Goal: Task Accomplishment & Management: Complete application form

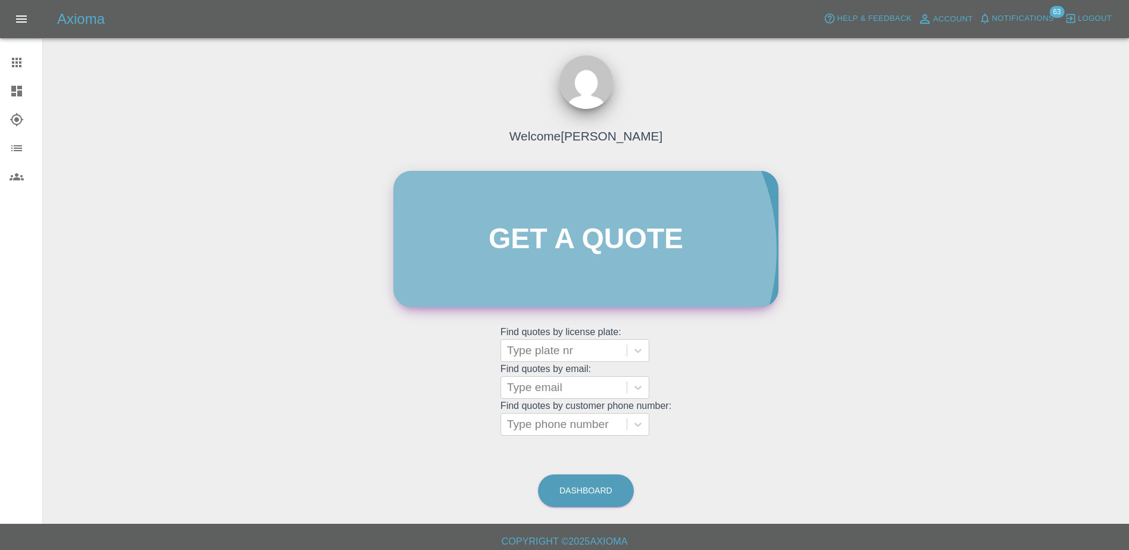
click at [576, 250] on link "Get a quote" at bounding box center [586, 239] width 385 height 136
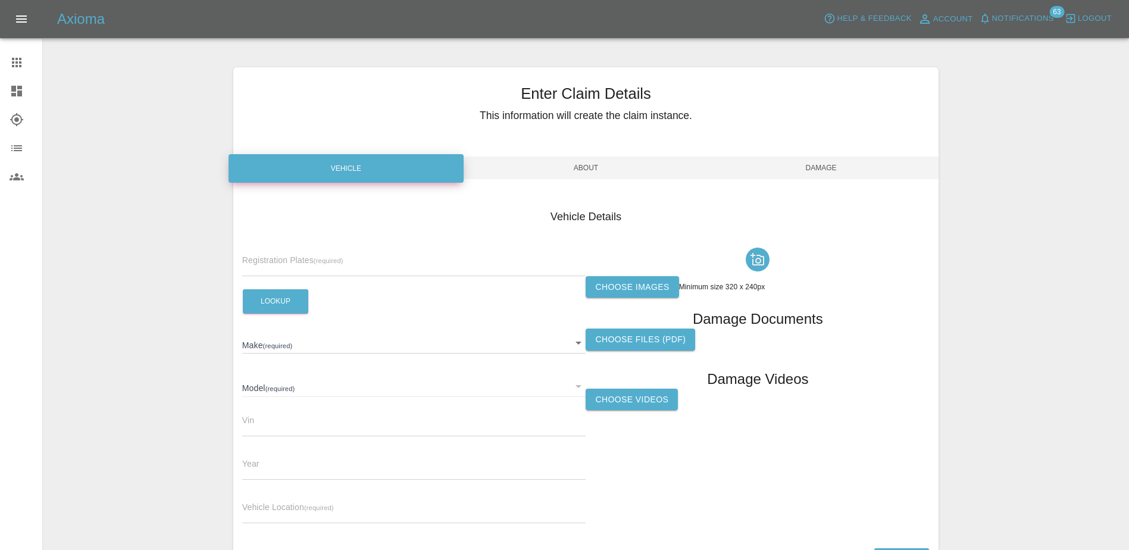
click at [376, 263] on input "text" at bounding box center [414, 267] width 344 height 17
paste input "DT25WDS"
type input "DT25WDS"
click at [289, 305] on button "Lookup" at bounding box center [275, 301] width 65 height 24
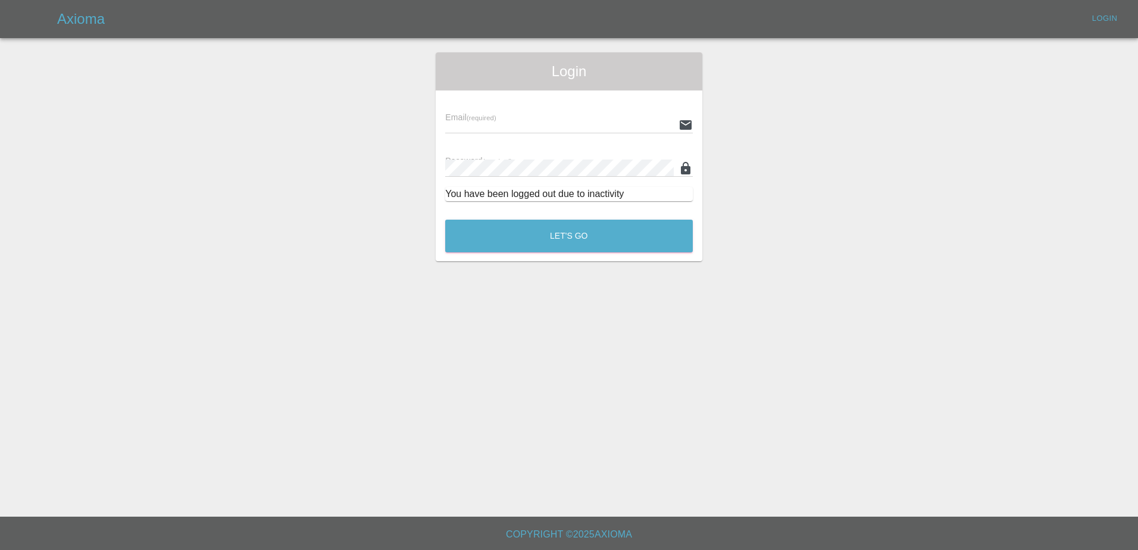
type input "[PERSON_NAME][EMAIL_ADDRESS][PERSON_NAME][DOMAIN_NAME]"
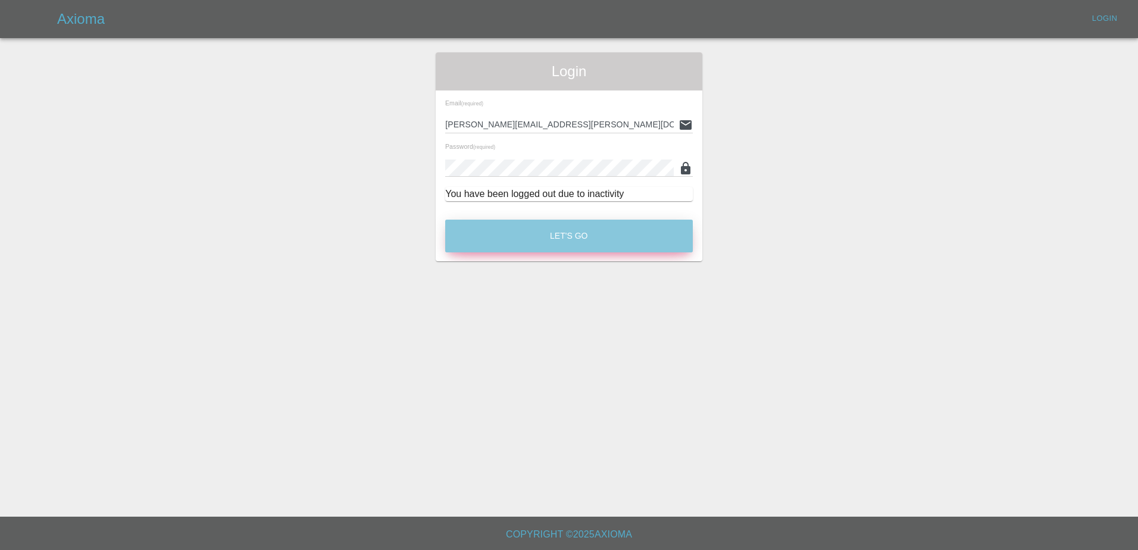
click at [514, 241] on button "Let's Go" at bounding box center [569, 236] width 248 height 33
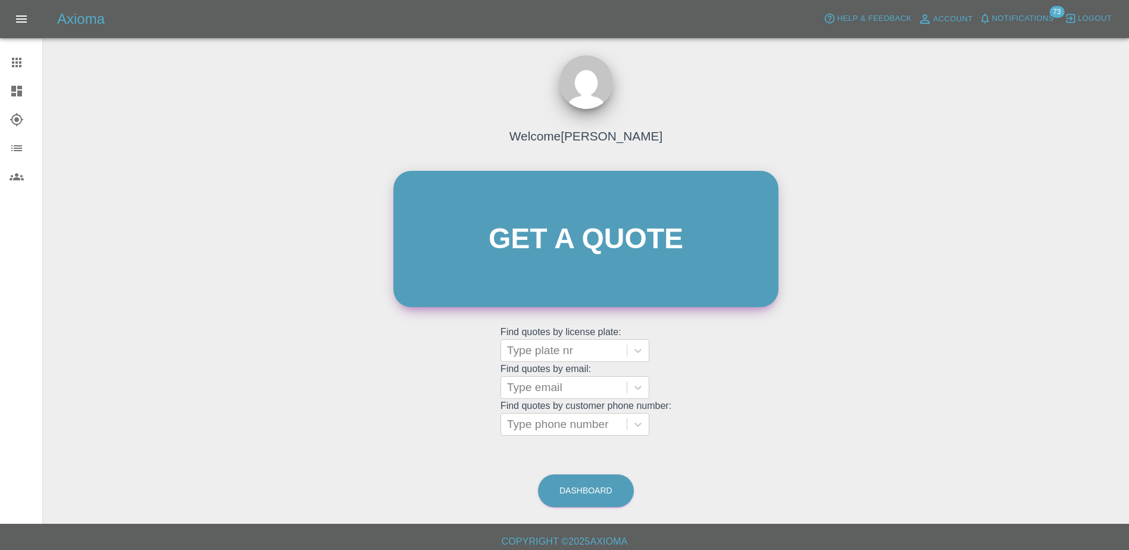
click at [491, 191] on link "Get a quote" at bounding box center [586, 239] width 385 height 136
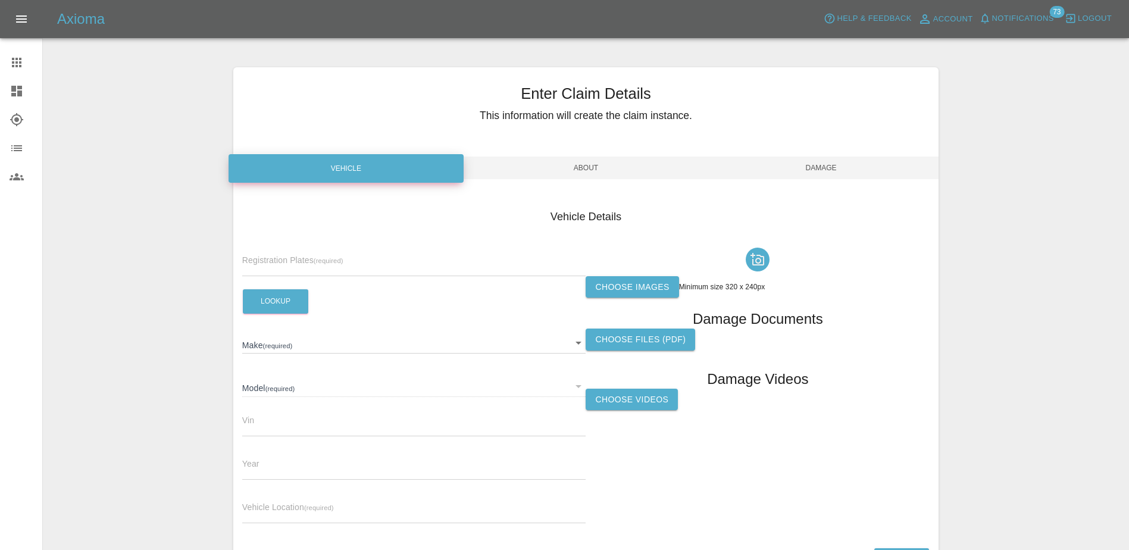
click at [356, 266] on input "text" at bounding box center [414, 267] width 344 height 17
paste input "DT25WDS"
type input "DT25WDS"
click at [283, 300] on button "Lookup" at bounding box center [275, 301] width 65 height 24
type input "JAECOO"
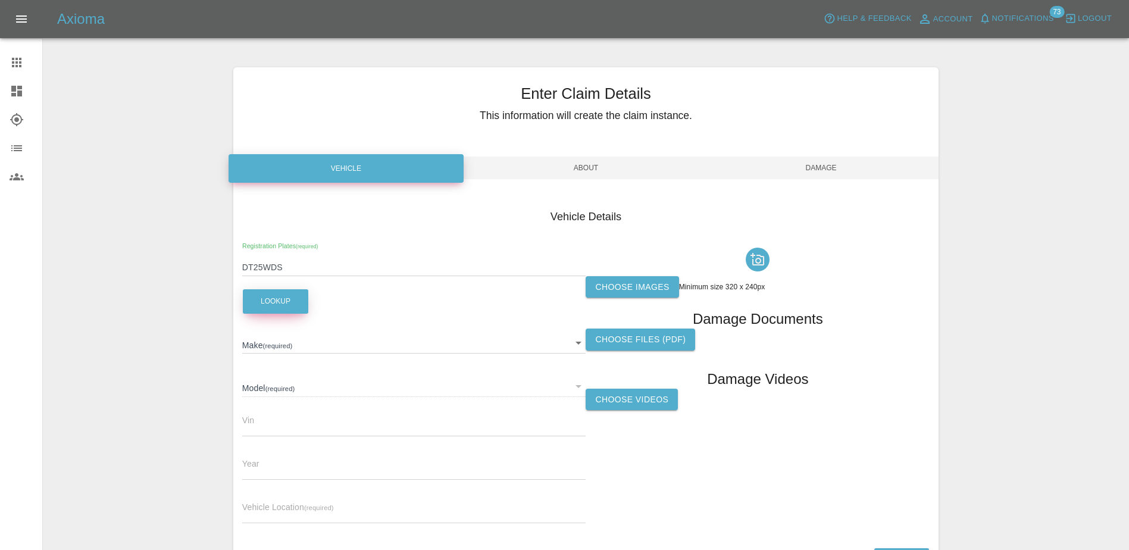
type input "7 DELUXE"
type input "[US_VEHICLE_IDENTIFICATION_NUMBER]"
type input "2025"
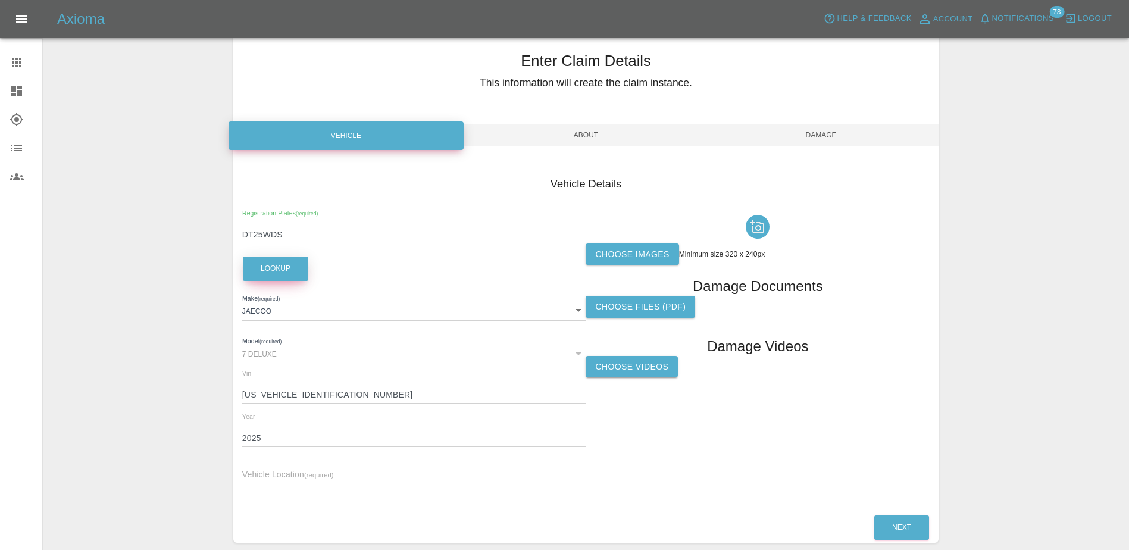
scroll to position [88, 0]
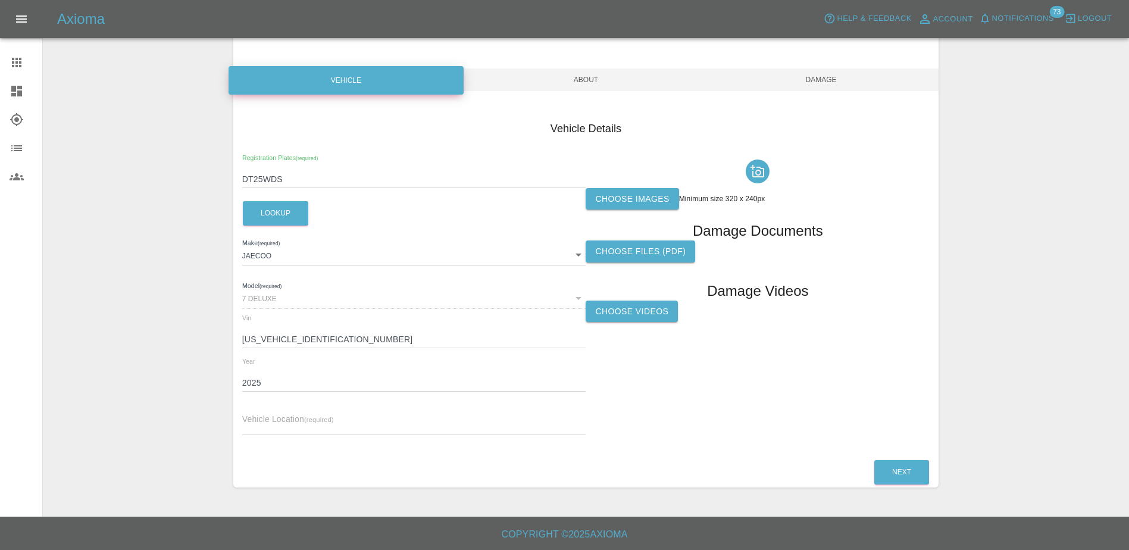
click at [337, 414] on div "Vehicle Location (required)" at bounding box center [414, 418] width 344 height 33
click at [333, 419] on input "text" at bounding box center [414, 426] width 344 height 17
click at [351, 422] on input "text" at bounding box center [414, 426] width 344 height 17
click at [305, 430] on input "text" at bounding box center [414, 426] width 344 height 17
paste input "[STREET_ADDRESS][PERSON_NAME]"
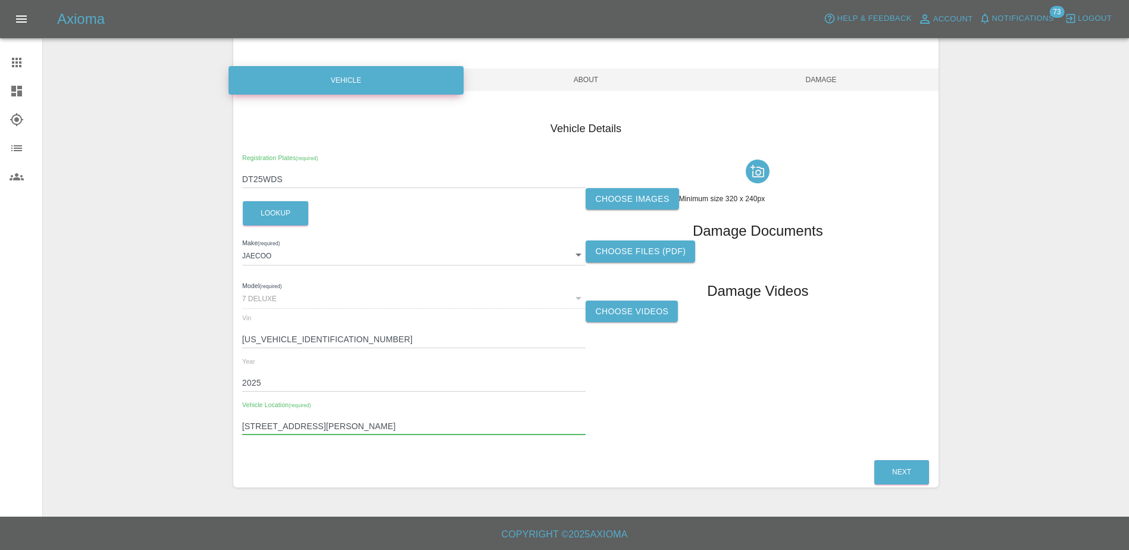
type input "[STREET_ADDRESS][PERSON_NAME]"
click at [619, 196] on label "Choose images" at bounding box center [632, 199] width 93 height 22
click at [0, 0] on input "Choose images" at bounding box center [0, 0] width 0 height 0
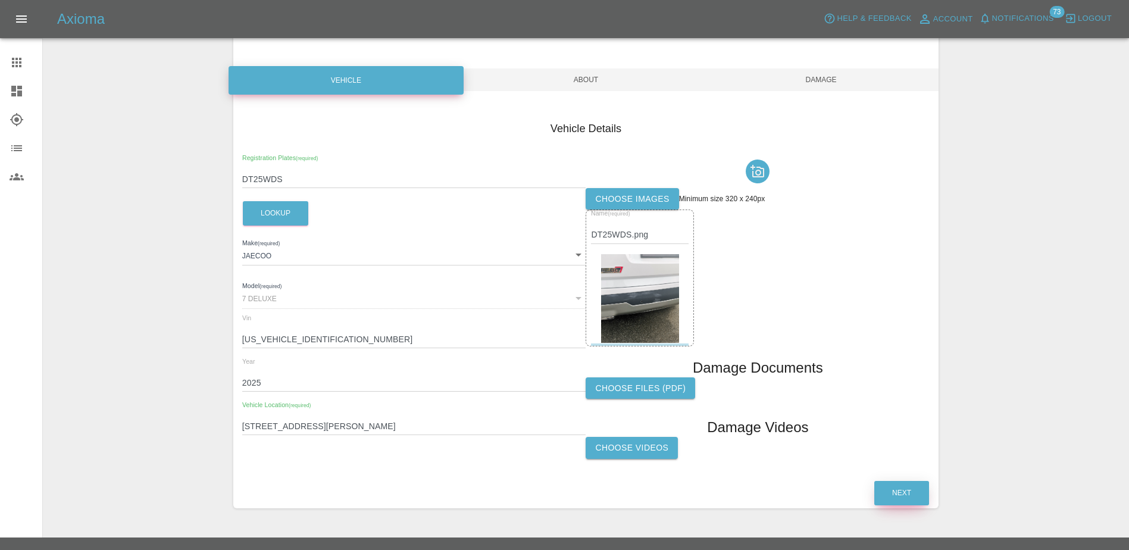
click at [895, 496] on button "Next" at bounding box center [902, 493] width 55 height 24
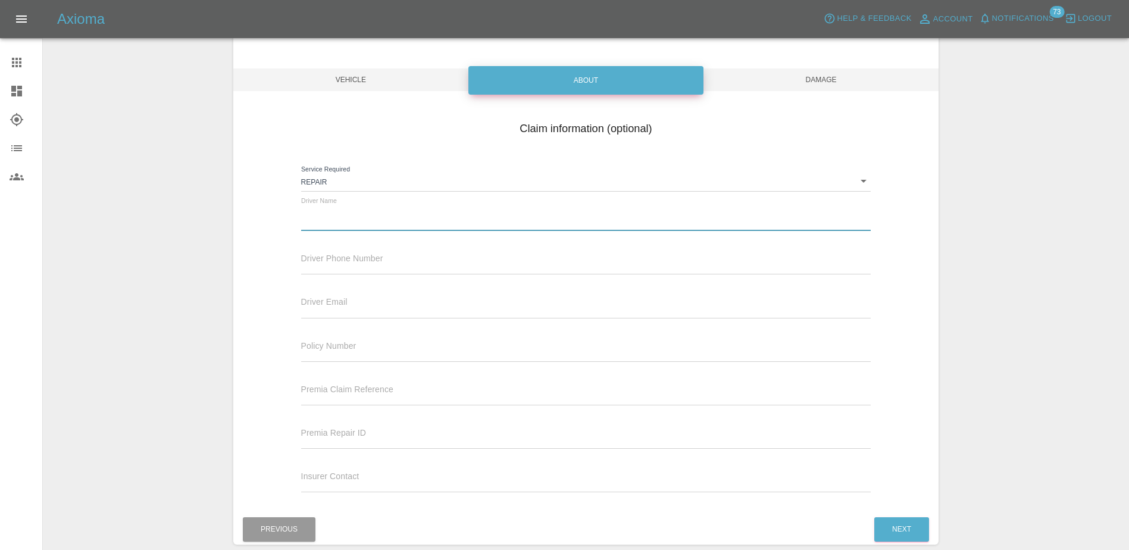
click at [410, 220] on input "text" at bounding box center [586, 222] width 570 height 17
click at [335, 217] on input "text" at bounding box center [586, 222] width 570 height 17
paste input "[PERSON_NAME]"
type input "[PERSON_NAME]"
click at [367, 263] on input "text" at bounding box center [586, 265] width 570 height 17
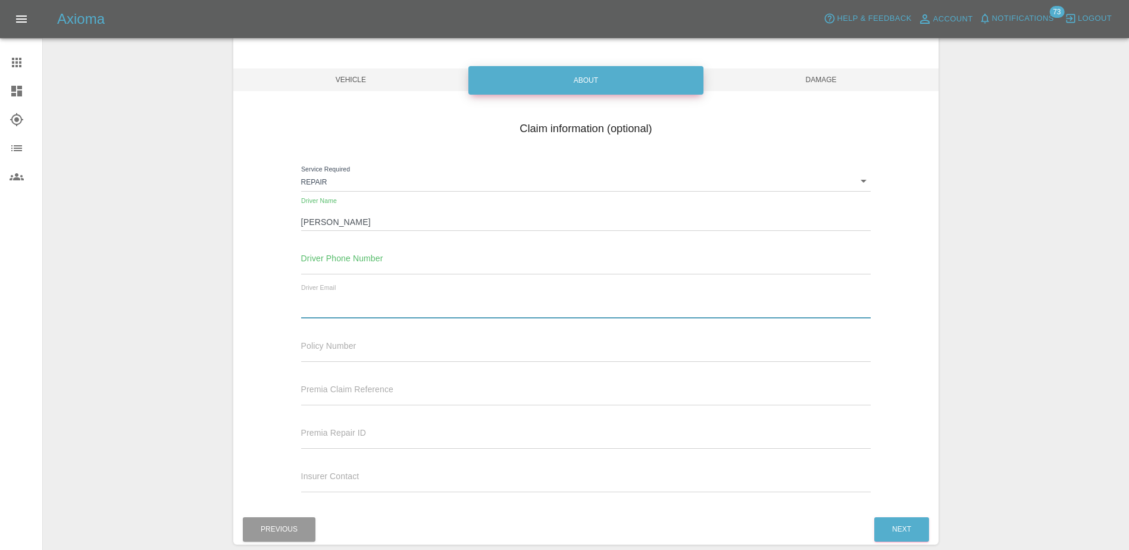
click at [385, 305] on input "text" at bounding box center [586, 309] width 570 height 17
click at [308, 347] on input "text" at bounding box center [586, 353] width 570 height 17
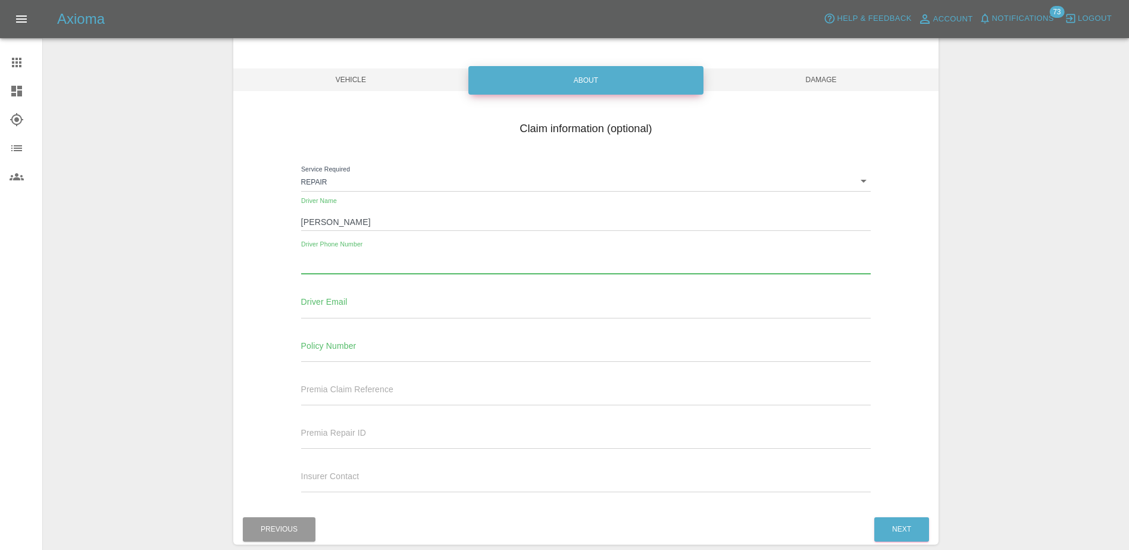
click at [322, 267] on input "text" at bounding box center [586, 265] width 570 height 17
paste input "07941013430."
type input "07941013430."
click at [905, 525] on button "Next" at bounding box center [902, 529] width 55 height 24
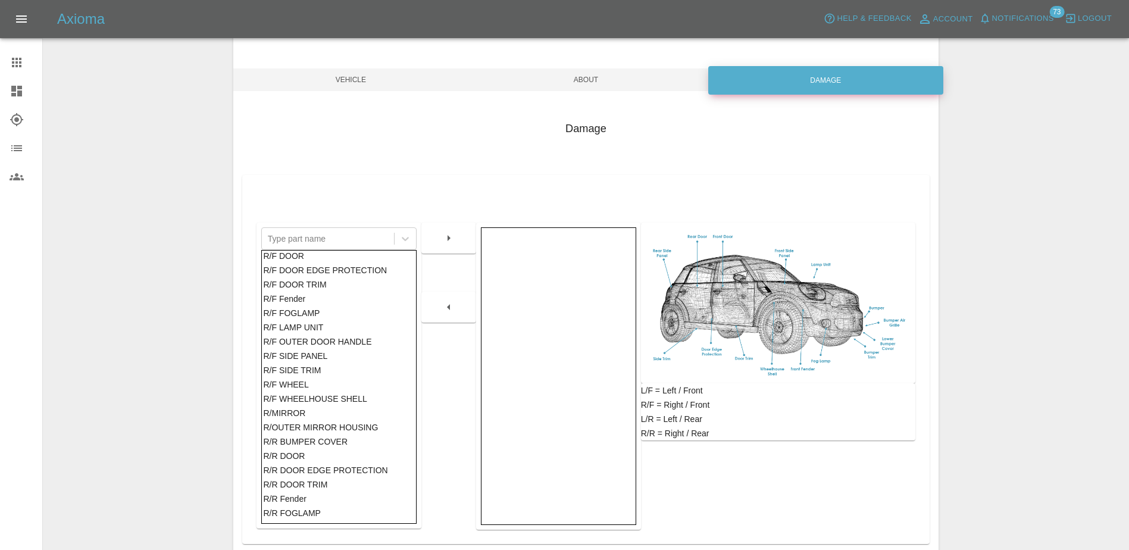
scroll to position [688, 0]
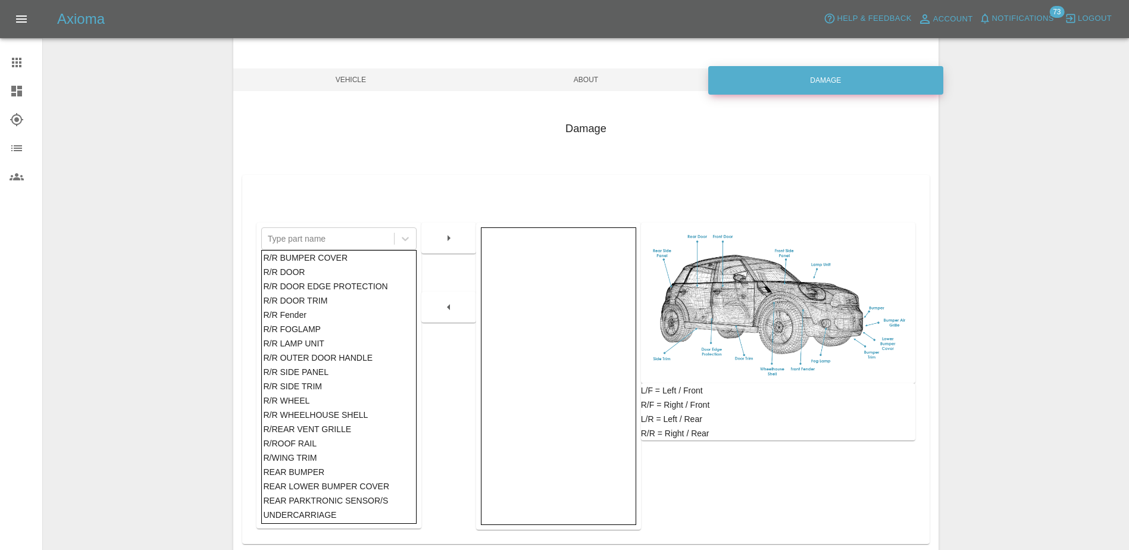
click at [289, 468] on div "REAR BUMPER" at bounding box center [338, 472] width 151 height 14
click at [436, 246] on button "button" at bounding box center [449, 237] width 38 height 21
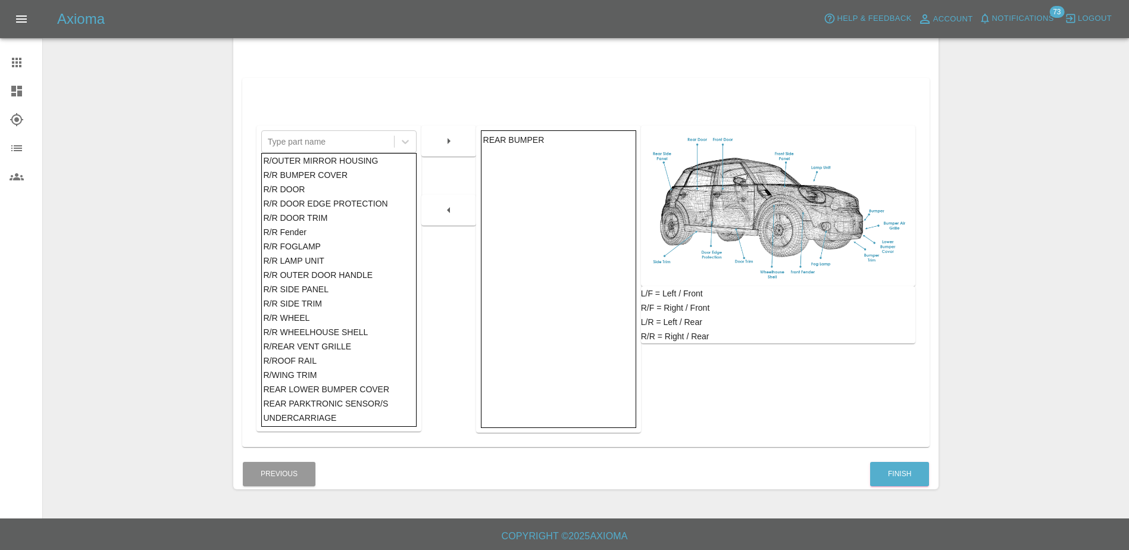
scroll to position [187, 0]
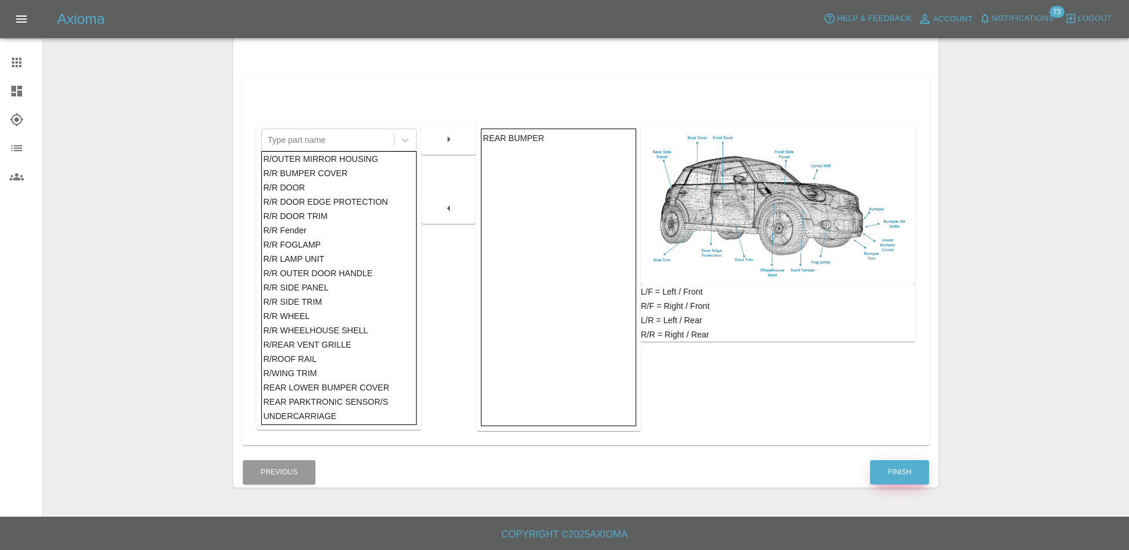
click at [888, 467] on button "Finish" at bounding box center [899, 472] width 59 height 24
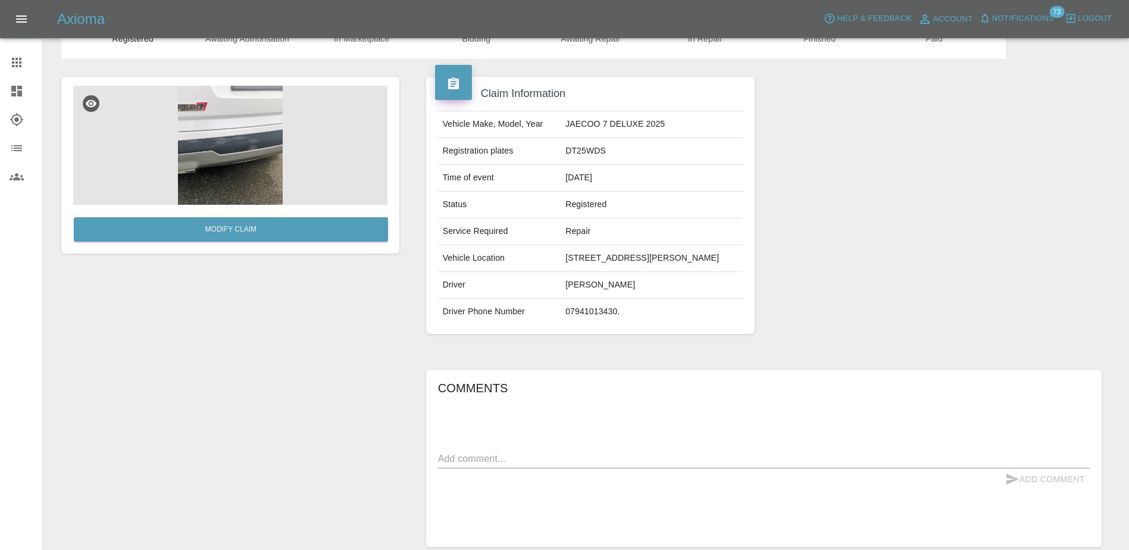
scroll to position [60, 0]
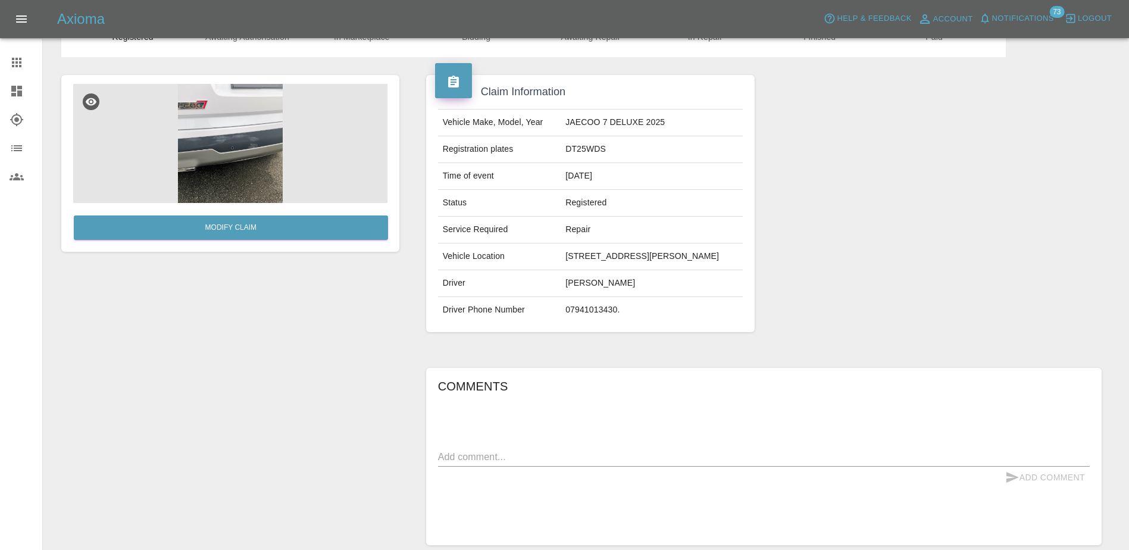
click at [539, 457] on textarea at bounding box center [764, 457] width 652 height 14
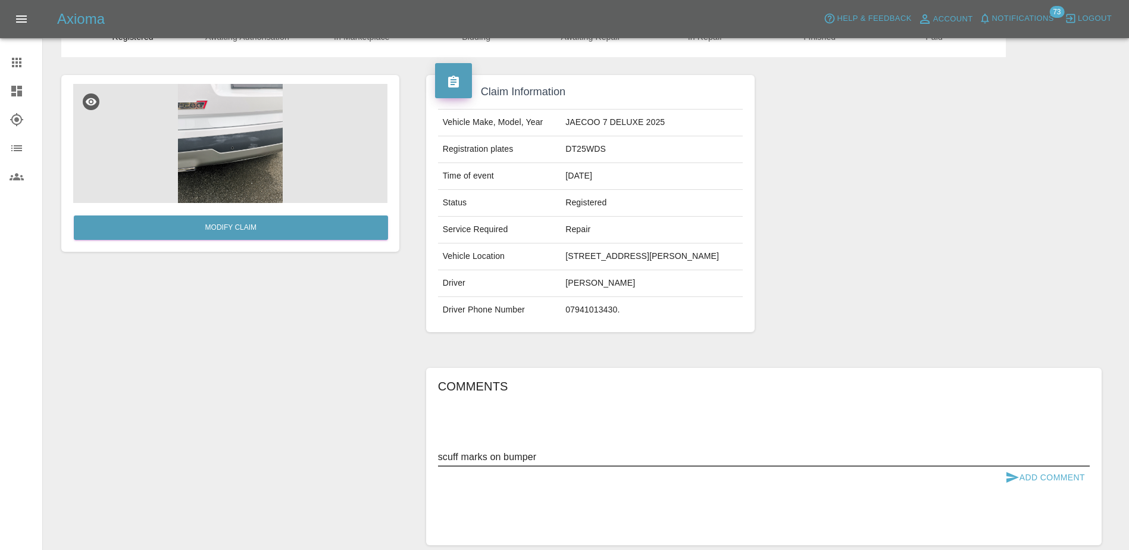
type textarea "scuff marks on bumper"
click at [1048, 475] on button "Add Comment" at bounding box center [1045, 478] width 89 height 22
